Goal: Task Accomplishment & Management: Use online tool/utility

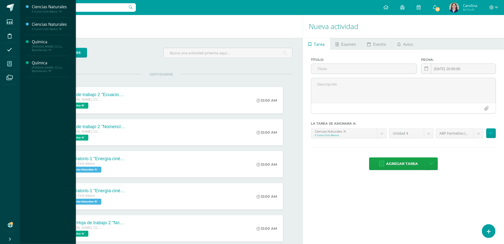
click at [9, 60] on span at bounding box center [9, 63] width 11 height 11
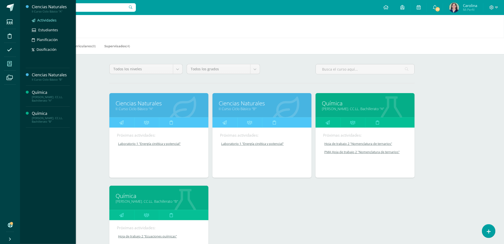
click at [51, 18] on span "Actividades" at bounding box center [46, 20] width 19 height 5
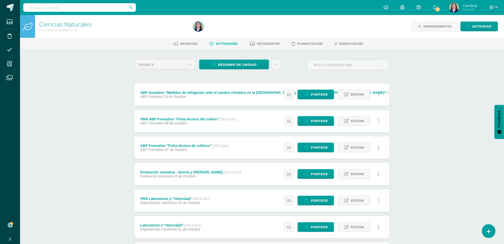
click at [490, 78] on div "Ciencias Naturales II Curso Ciclo Básico "A" Herramientas Detalle de asistencia…" at bounding box center [262, 195] width 484 height 361
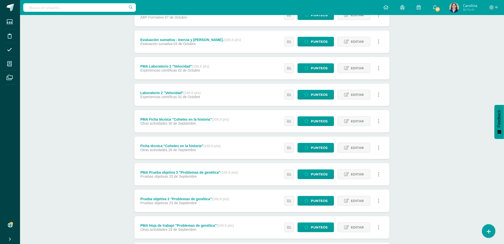
scroll to position [398, 0]
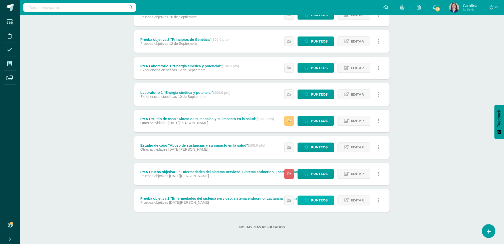
click at [313, 204] on span "Punteos" at bounding box center [319, 200] width 17 height 9
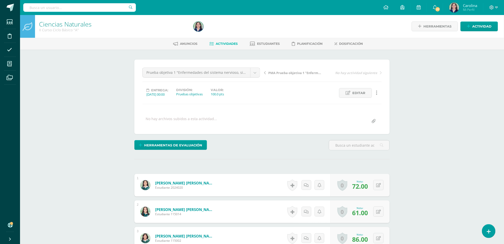
scroll to position [0, 0]
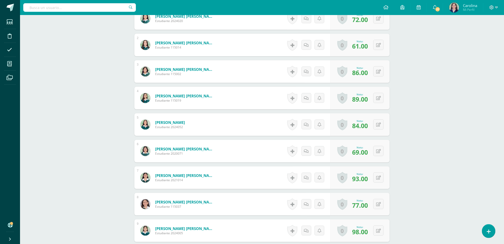
scroll to position [0, 0]
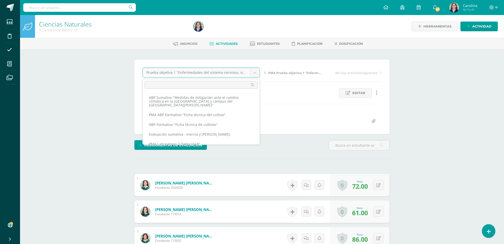
scroll to position [165, 0]
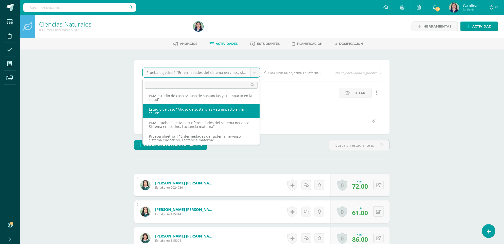
select select "/dashboard/teacher/grade-activity/260345/"
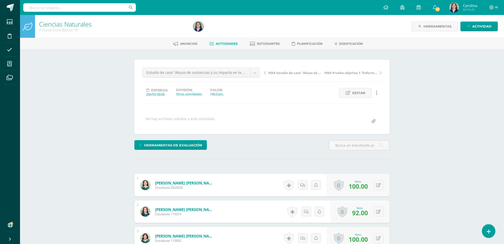
scroll to position [0, 0]
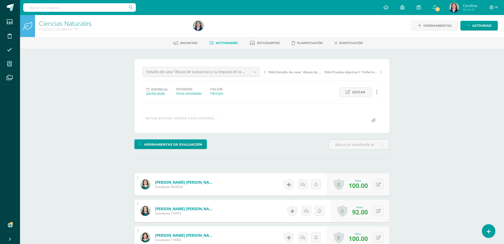
scroll to position [1, 0]
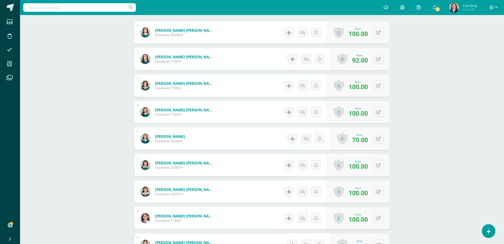
scroll to position [0, 0]
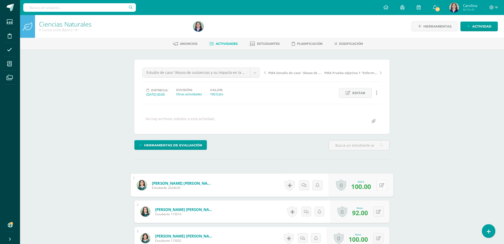
click at [377, 188] on button at bounding box center [382, 185] width 11 height 11
type input "68"
click at [377, 213] on button at bounding box center [382, 211] width 11 height 11
type input "100"
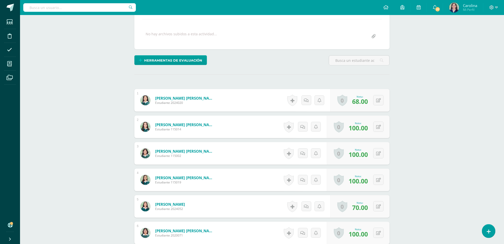
scroll to position [97, 0]
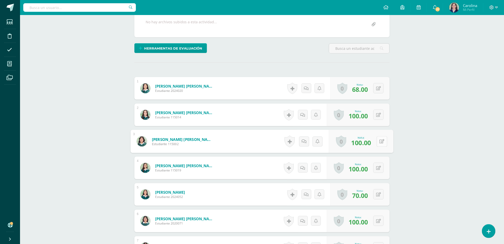
click at [377, 142] on button at bounding box center [382, 141] width 11 height 11
type input "98"
click at [377, 142] on link at bounding box center [379, 141] width 10 height 10
click at [381, 140] on icon at bounding box center [382, 141] width 5 height 4
type input "98"
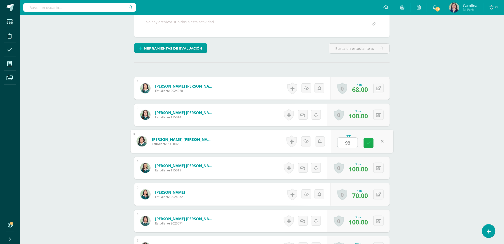
click at [368, 147] on link at bounding box center [369, 143] width 10 height 10
click at [365, 143] on icon at bounding box center [365, 143] width 4 height 4
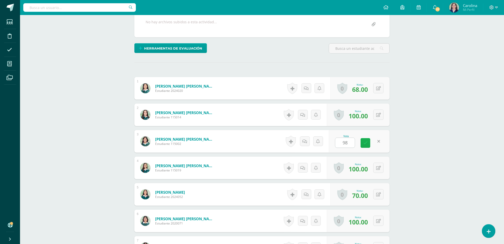
click at [365, 143] on icon at bounding box center [365, 143] width 4 height 4
click at [366, 144] on icon at bounding box center [365, 143] width 4 height 4
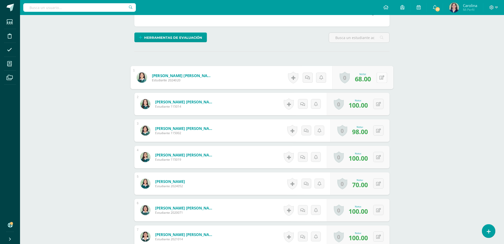
click at [382, 79] on button at bounding box center [382, 77] width 11 height 11
type input "100"
click at [378, 106] on button at bounding box center [382, 104] width 11 height 11
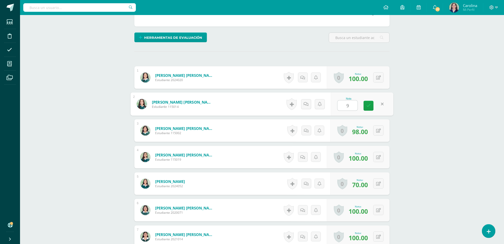
type input "92"
click at [380, 133] on icon at bounding box center [382, 130] width 5 height 4
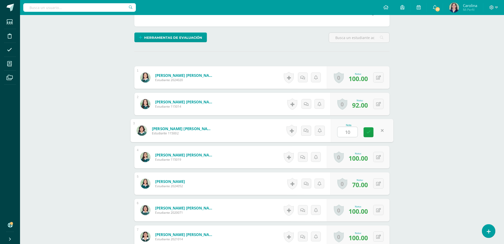
type input "100"
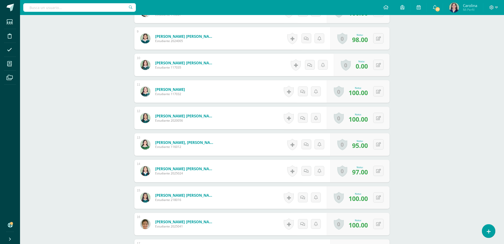
scroll to position [0, 0]
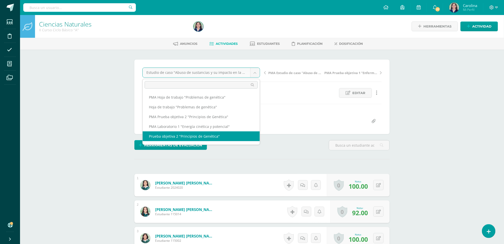
select select "/dashboard/teacher/grade-activity/260337/"
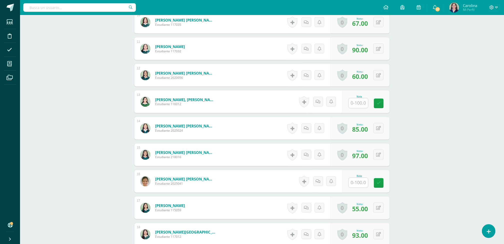
scroll to position [403, 0]
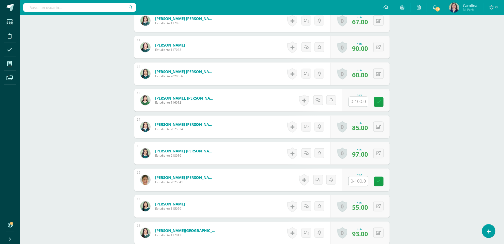
click at [361, 102] on input "text" at bounding box center [359, 102] width 20 height 10
type input "85"
click at [380, 107] on link at bounding box center [382, 102] width 10 height 10
click at [380, 106] on button at bounding box center [382, 100] width 11 height 11
click at [366, 107] on link at bounding box center [369, 102] width 10 height 10
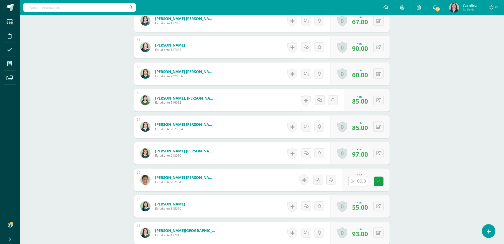
click at [361, 182] on input "text" at bounding box center [359, 181] width 20 height 10
type input "100"
click at [380, 182] on icon at bounding box center [382, 181] width 5 height 4
click at [483, 189] on div "Ciencias Naturales II Curso Ciclo Básico "A" Herramientas Detalle de asistencia…" at bounding box center [262, 10] width 484 height 796
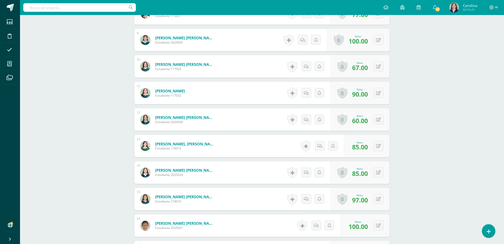
scroll to position [0, 0]
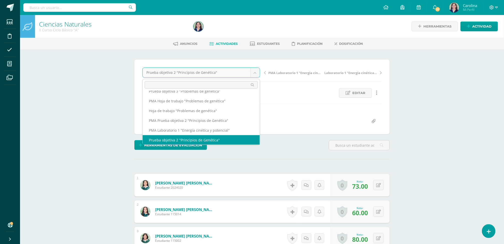
scroll to position [97, 0]
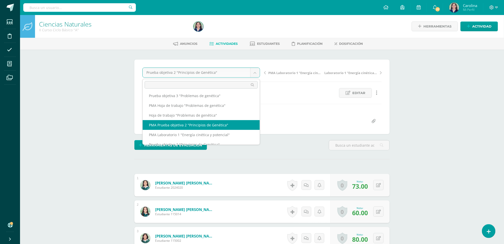
select select "/dashboard/teacher/grade-activity/260339/"
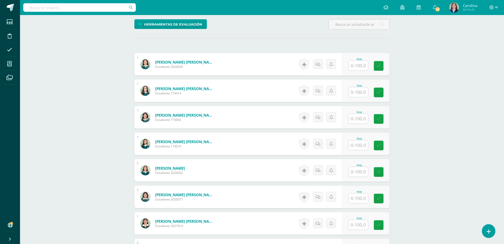
scroll to position [121, 0]
click at [364, 195] on input "text" at bounding box center [361, 198] width 20 height 10
type input "55"
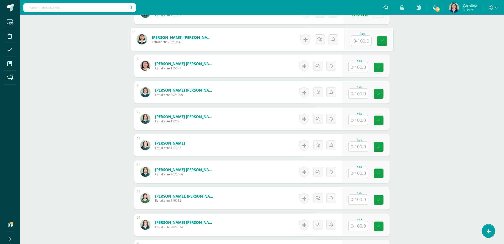
scroll to position [324, 0]
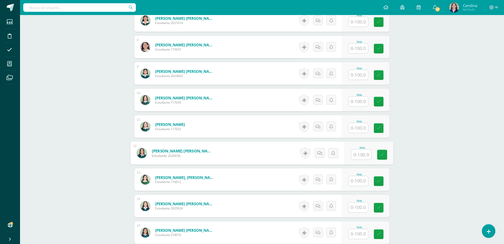
click at [367, 155] on input "text" at bounding box center [361, 155] width 20 height 10
type input "100"
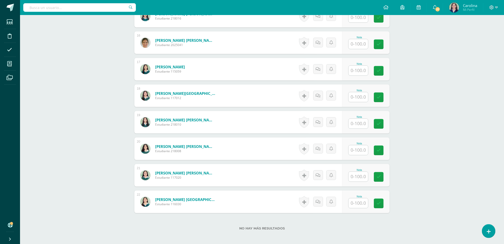
scroll to position [569, 0]
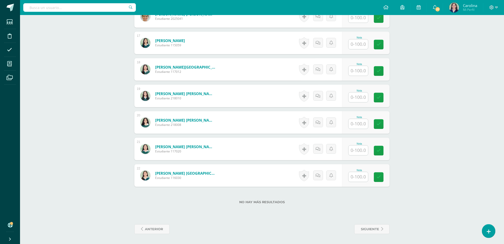
click at [366, 44] on input "text" at bounding box center [359, 44] width 20 height 10
type input "100"
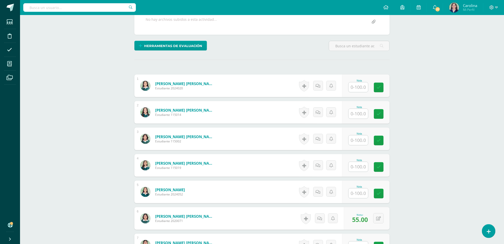
scroll to position [0, 0]
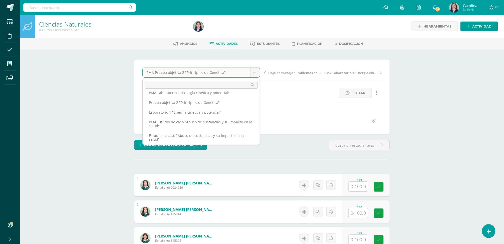
scroll to position [144, 0]
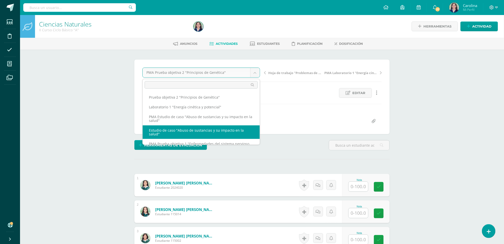
select select "/dashboard/teacher/grade-activity/260345/"
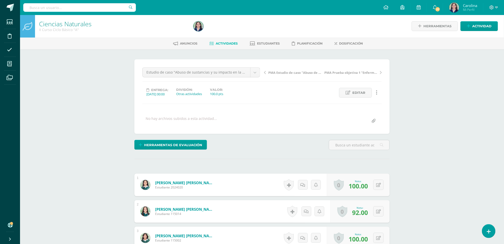
scroll to position [1, 0]
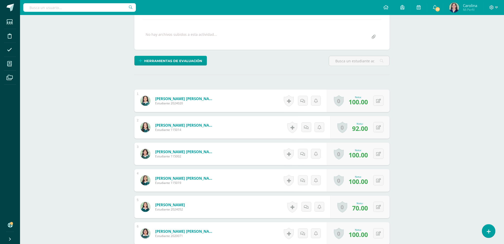
scroll to position [0, 0]
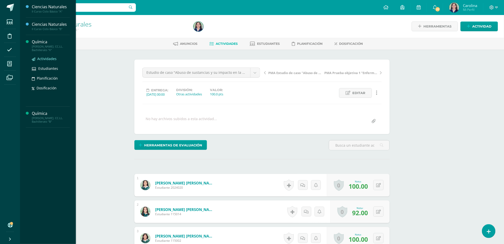
click at [55, 58] on span "Actividades" at bounding box center [46, 58] width 19 height 5
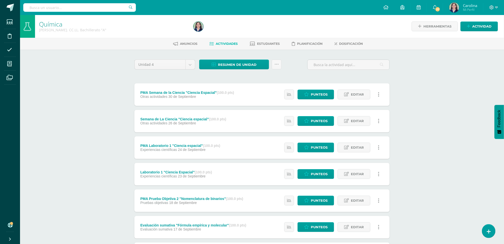
click at [484, 72] on div "Química [PERSON_NAME]. CC.LL. Bachillerato "A" Herramientas Detalle de asistenc…" at bounding box center [262, 195] width 484 height 361
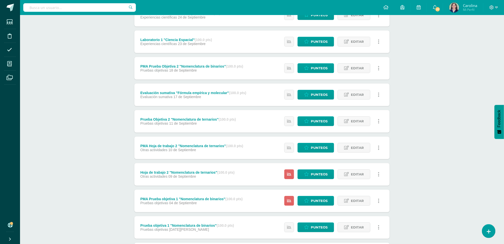
scroll to position [214, 0]
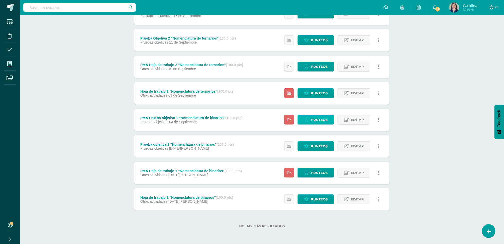
click at [316, 120] on span "Punteos" at bounding box center [319, 119] width 17 height 9
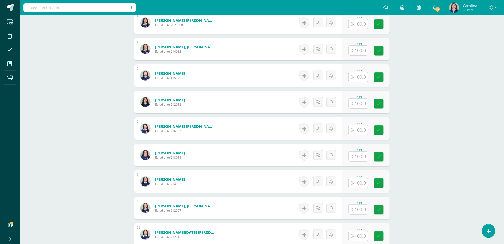
scroll to position [221, 0]
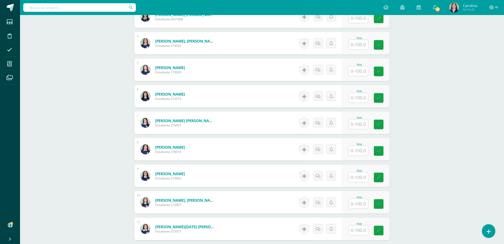
click at [361, 180] on input "text" at bounding box center [359, 177] width 20 height 10
type input "97"
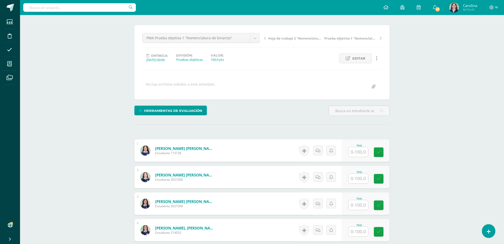
scroll to position [0, 0]
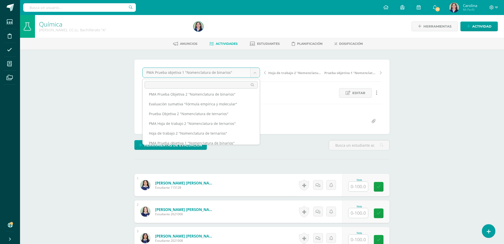
scroll to position [77, 0]
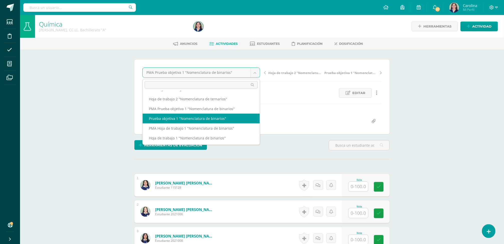
select select "/dashboard/teacher/grade-activity/260395/"
